Goal: Transaction & Acquisition: Purchase product/service

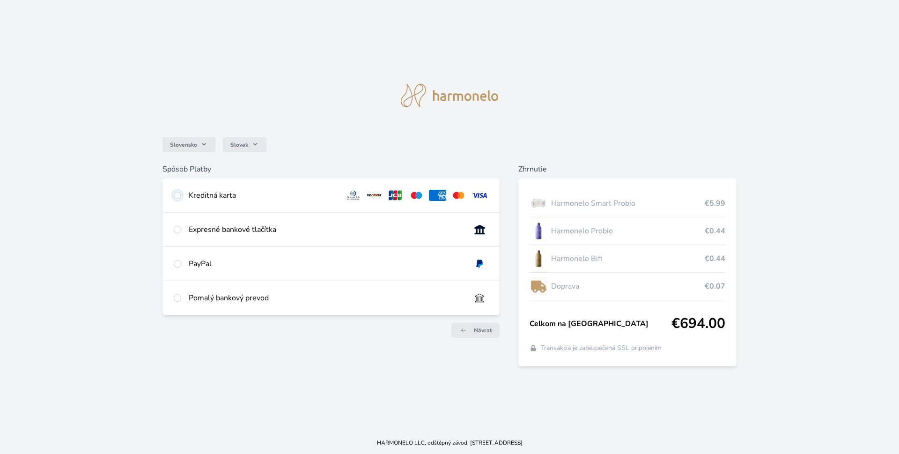
click at [178, 196] on input "radio" at bounding box center [177, 195] width 7 height 7
radio input "true"
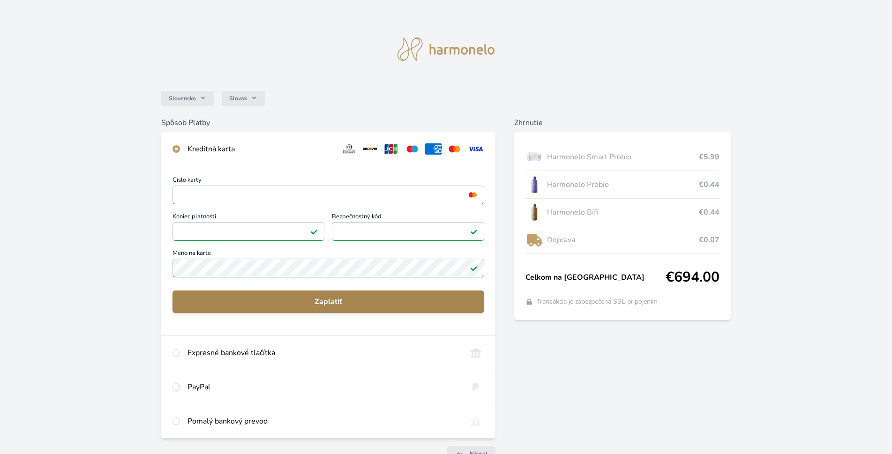
click at [339, 299] on span "Zaplatiť" at bounding box center [328, 301] width 297 height 11
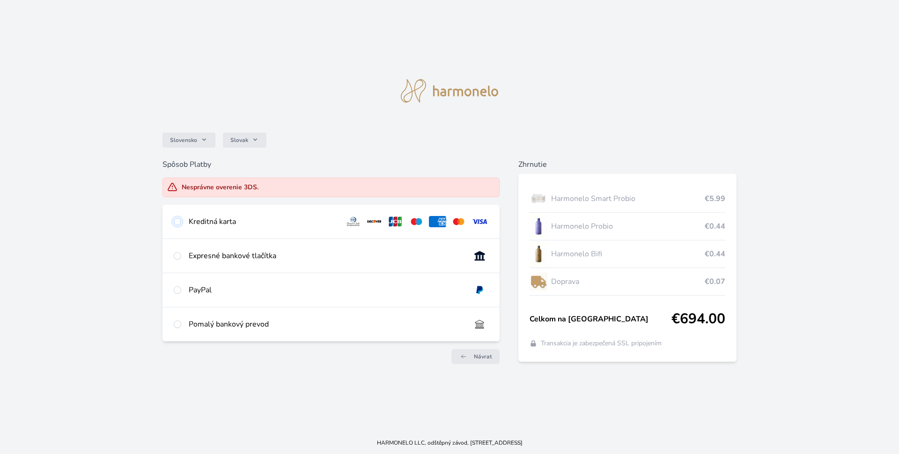
click at [176, 222] on input "radio" at bounding box center [177, 221] width 7 height 7
radio input "true"
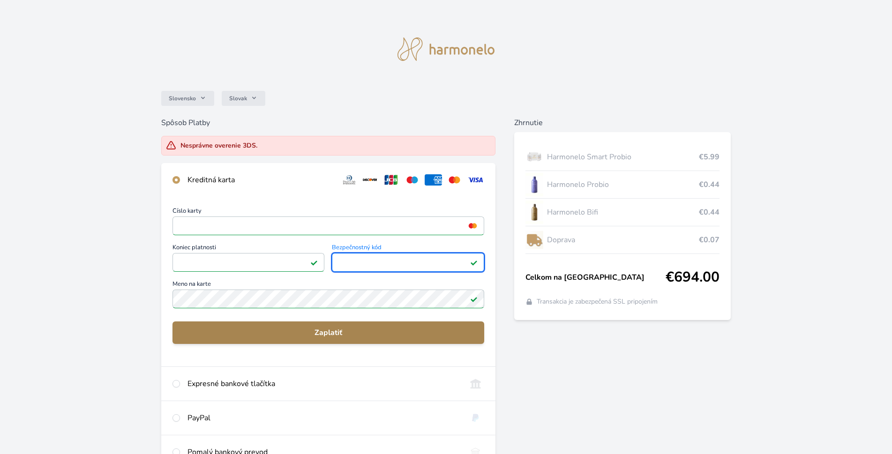
click at [332, 334] on span "Zaplatiť" at bounding box center [328, 332] width 297 height 11
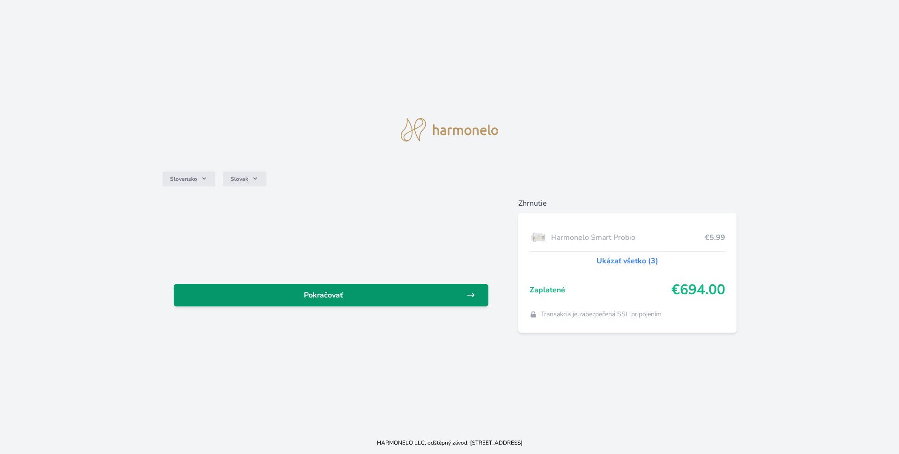
click at [333, 296] on span "Pokračovať" at bounding box center [323, 295] width 285 height 11
